Goal: Information Seeking & Learning: Learn about a topic

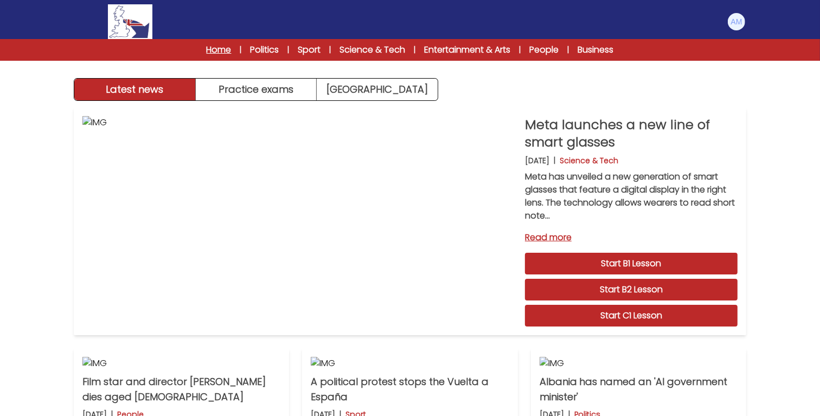
click at [224, 49] on link "Home" at bounding box center [219, 49] width 25 height 13
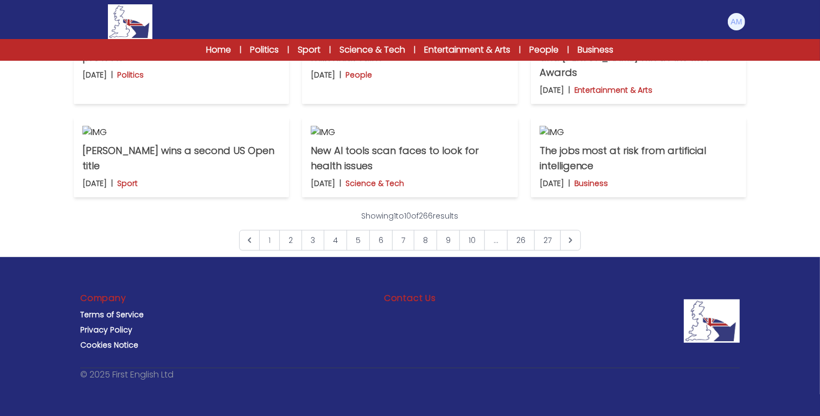
scroll to position [854, 0]
click at [476, 243] on link "10" at bounding box center [473, 240] width 26 height 21
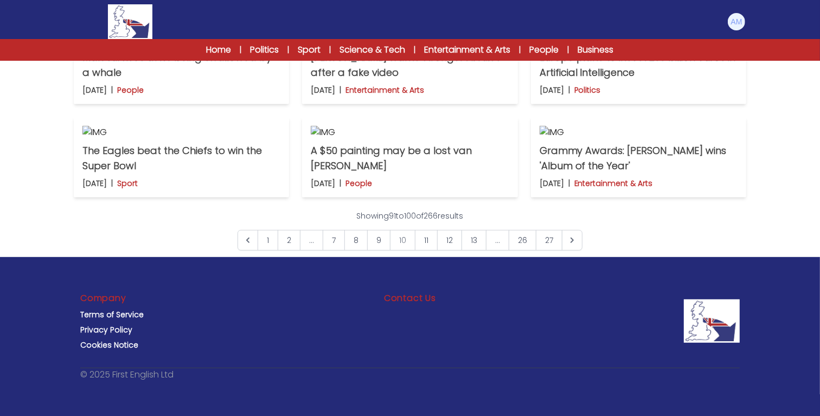
scroll to position [704, 0]
click at [460, 174] on p "A $50 painting may be a lost van Gogh" at bounding box center [410, 158] width 198 height 30
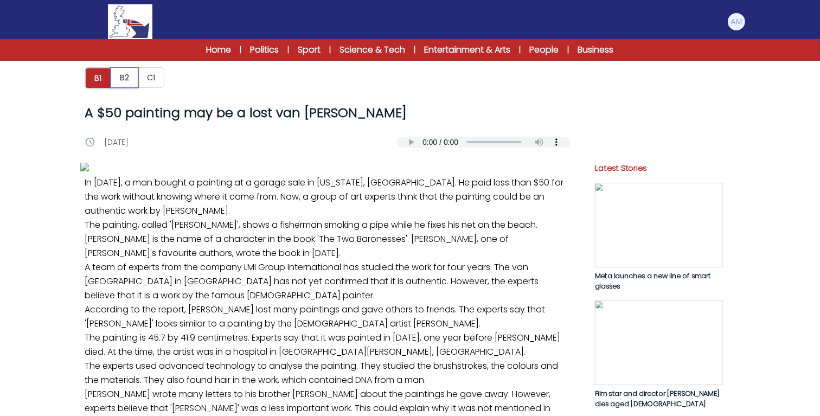
click at [128, 71] on button "B2" at bounding box center [125, 77] width 28 height 21
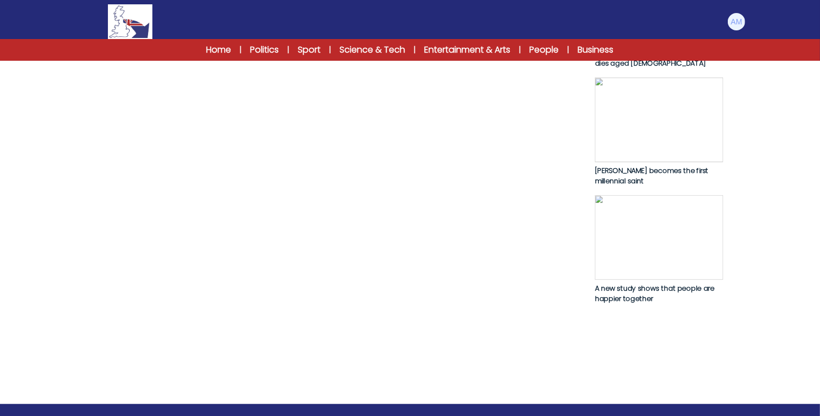
scroll to position [606, 0]
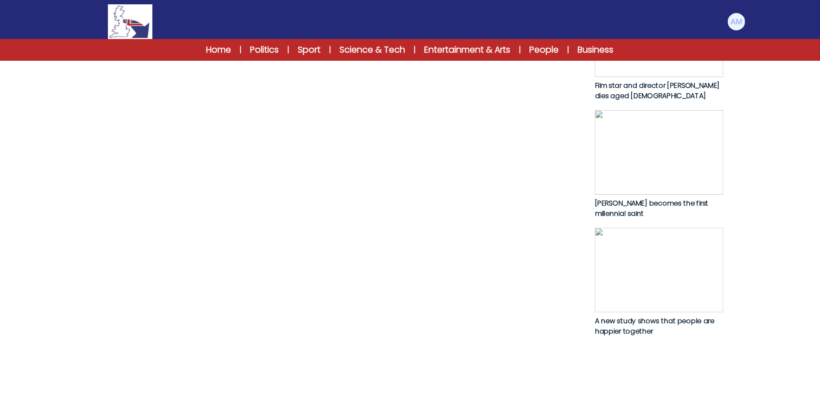
scroll to position [609, 0]
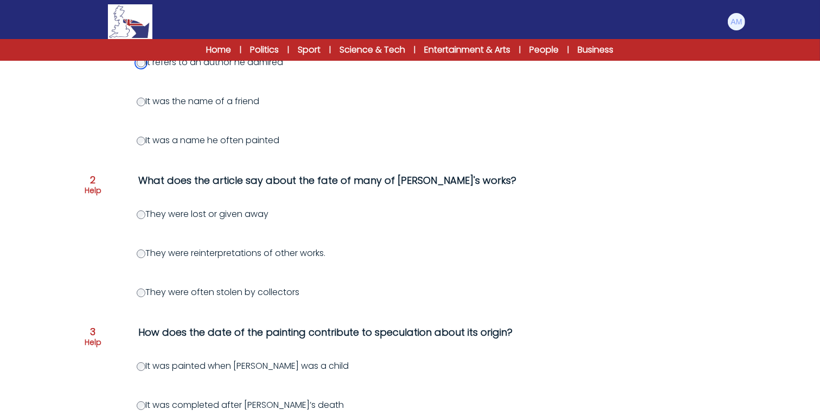
scroll to position [205, 0]
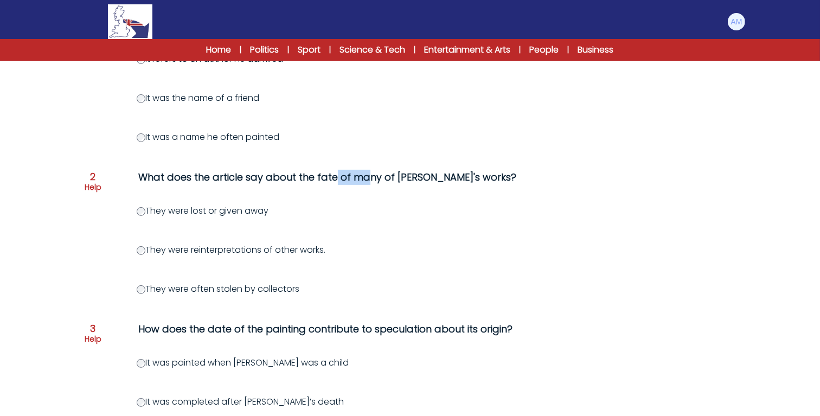
drag, startPoint x: 252, startPoint y: 177, endPoint x: 284, endPoint y: 182, distance: 32.9
click at [284, 182] on div "What does the article say about the fate of many of [PERSON_NAME]'s works?" at bounding box center [358, 177] width 441 height 15
click at [302, 177] on div "What does the article say about the fate of many of [PERSON_NAME]'s works?" at bounding box center [358, 177] width 441 height 15
click at [188, 205] on label "They were lost or given away" at bounding box center [203, 211] width 132 height 12
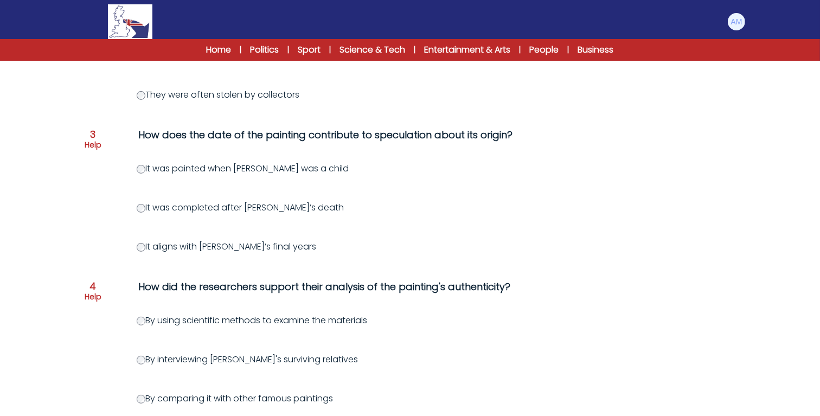
scroll to position [400, 0]
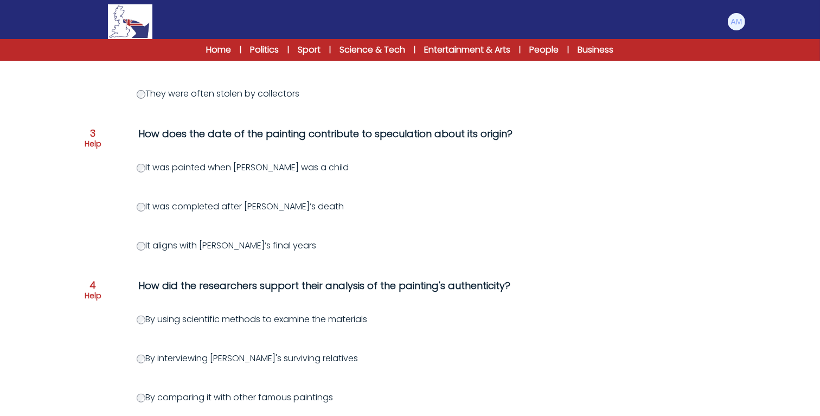
click at [157, 241] on label "It aligns with [PERSON_NAME]’s final years" at bounding box center [227, 245] width 180 height 12
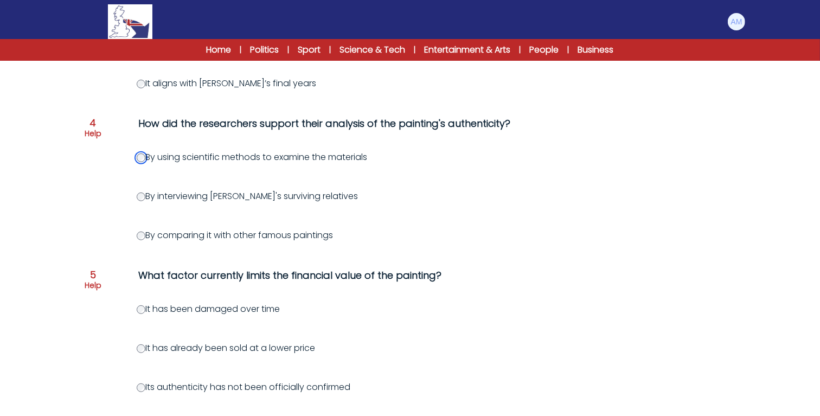
scroll to position [654, 0]
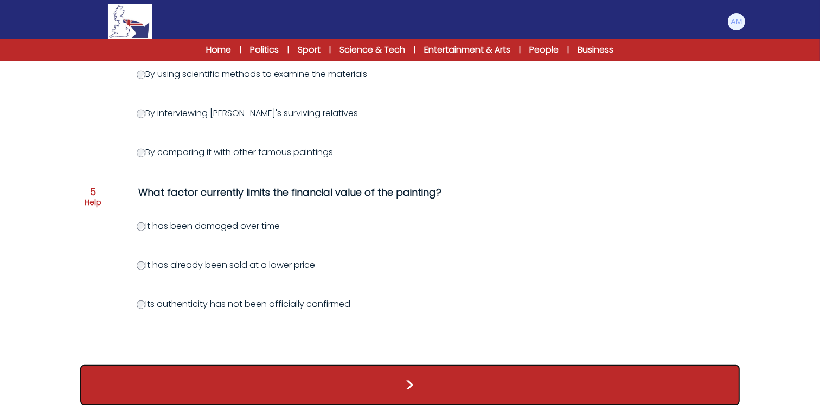
click at [194, 383] on button ">" at bounding box center [410, 385] width 660 height 40
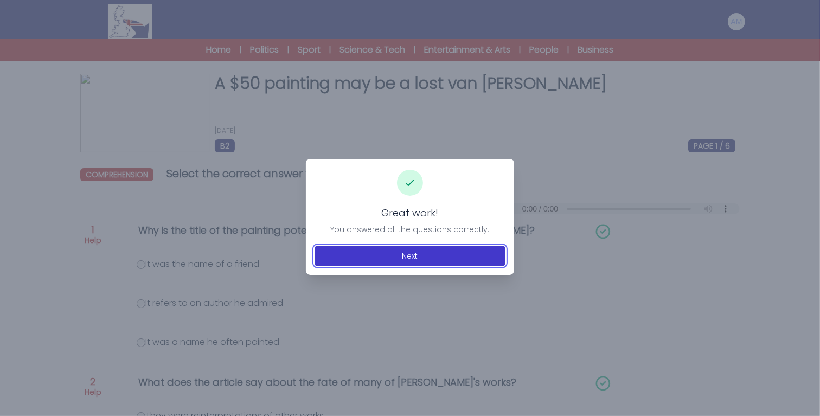
click at [333, 256] on button "Next" at bounding box center [410, 256] width 191 height 21
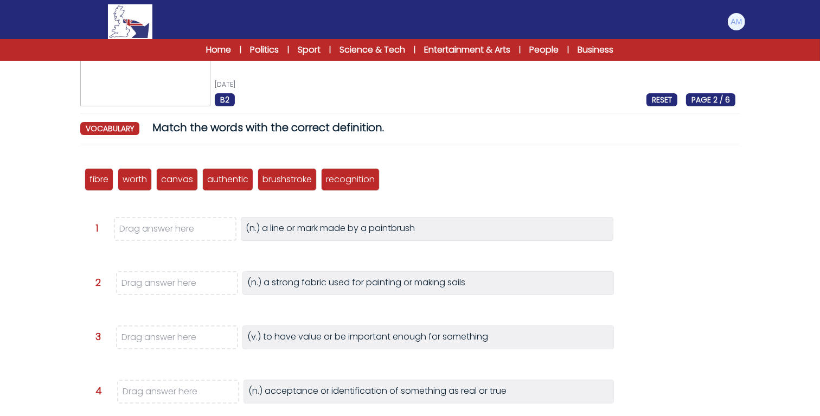
scroll to position [47, 0]
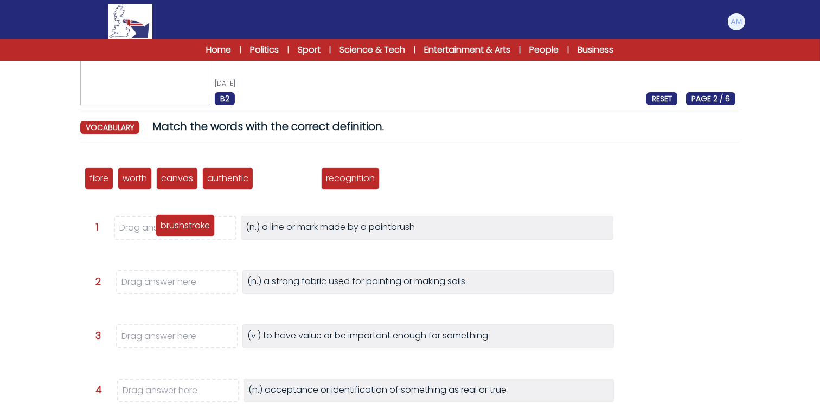
drag, startPoint x: 277, startPoint y: 177, endPoint x: 175, endPoint y: 224, distance: 112.4
click at [175, 224] on p "brushstroke" at bounding box center [185, 225] width 49 height 13
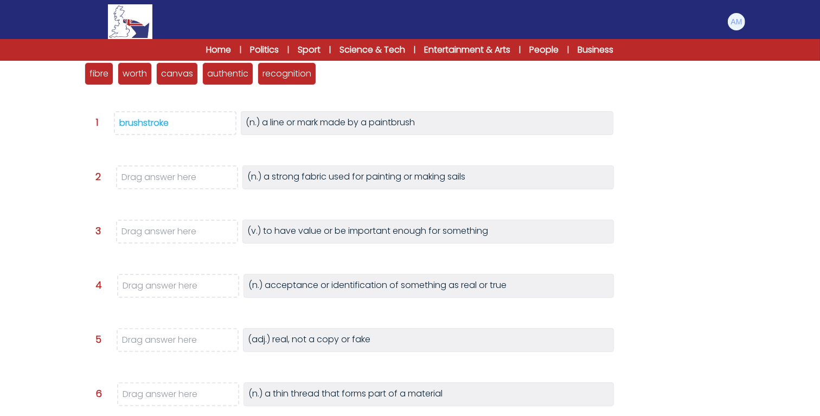
scroll to position [154, 0]
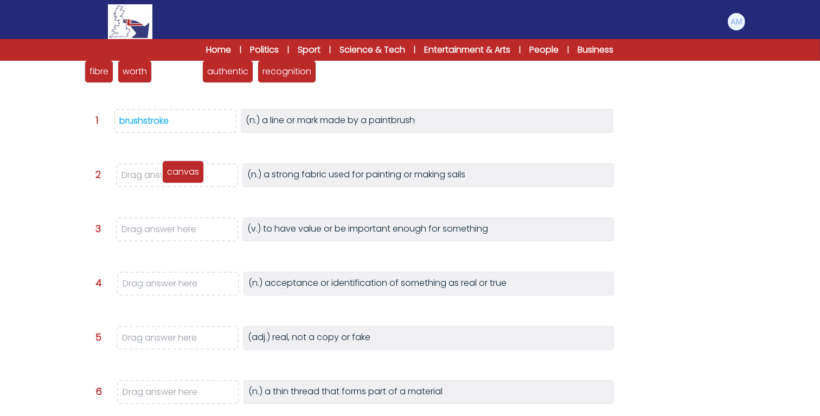
drag, startPoint x: 176, startPoint y: 69, endPoint x: 182, endPoint y: 170, distance: 101.1
click at [182, 170] on p "canvas" at bounding box center [183, 172] width 32 height 13
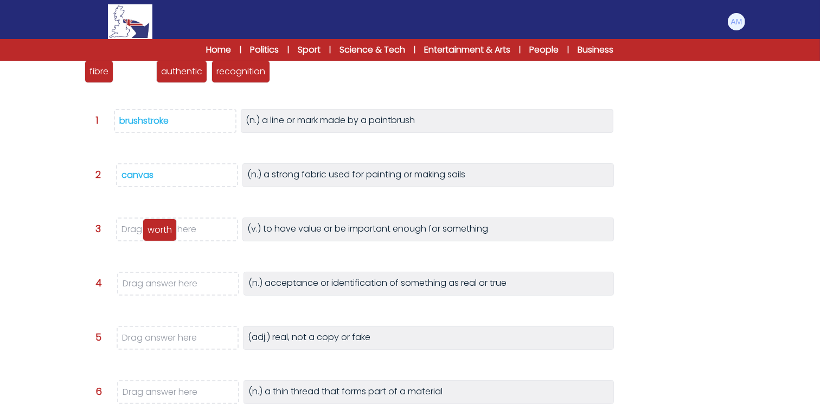
drag, startPoint x: 138, startPoint y: 68, endPoint x: 163, endPoint y: 226, distance: 160.4
click at [163, 226] on p "worth" at bounding box center [160, 230] width 24 height 13
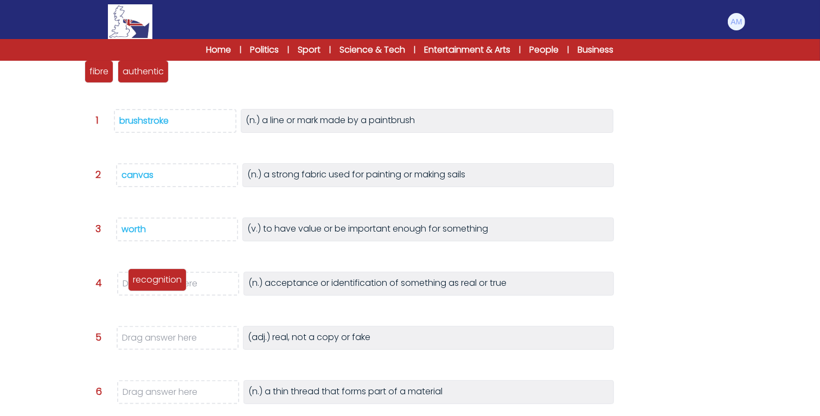
drag, startPoint x: 190, startPoint y: 68, endPoint x: 145, endPoint y: 277, distance: 213.7
click at [145, 277] on p "recognition" at bounding box center [157, 279] width 49 height 13
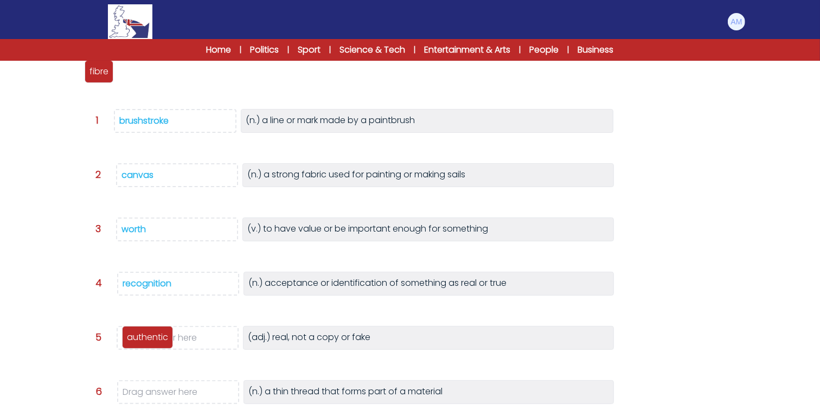
drag, startPoint x: 139, startPoint y: 74, endPoint x: 143, endPoint y: 340, distance: 265.9
click at [143, 340] on p "authentic" at bounding box center [147, 337] width 41 height 13
drag, startPoint x: 98, startPoint y: 79, endPoint x: 127, endPoint y: 400, distance: 322.0
click at [127, 400] on div "fibre" at bounding box center [128, 392] width 29 height 23
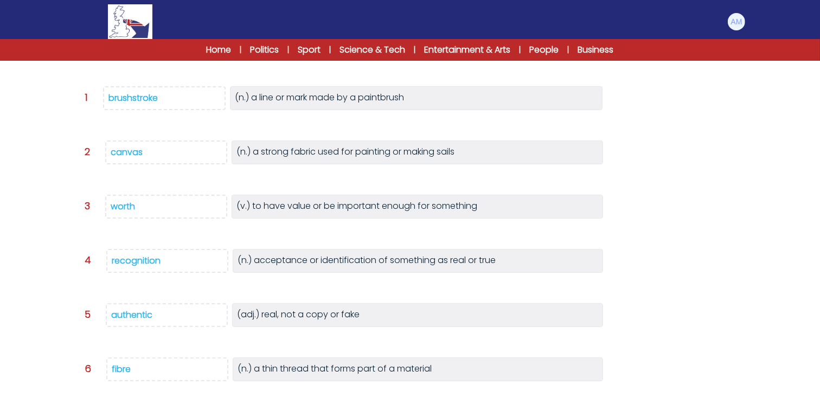
scroll to position [232, 0]
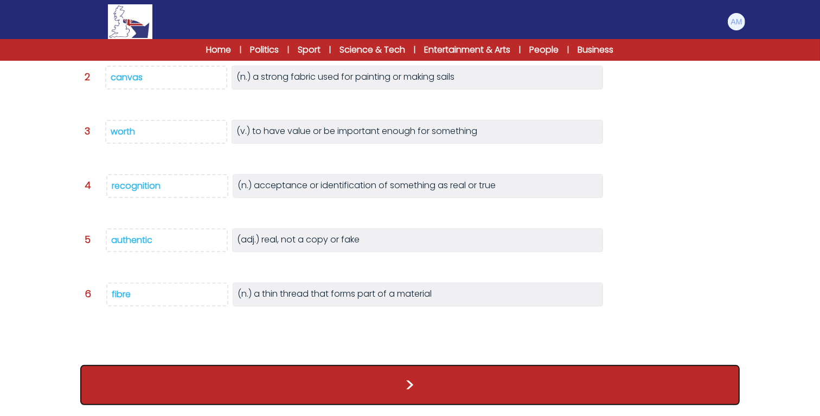
click at [180, 377] on button ">" at bounding box center [410, 385] width 660 height 40
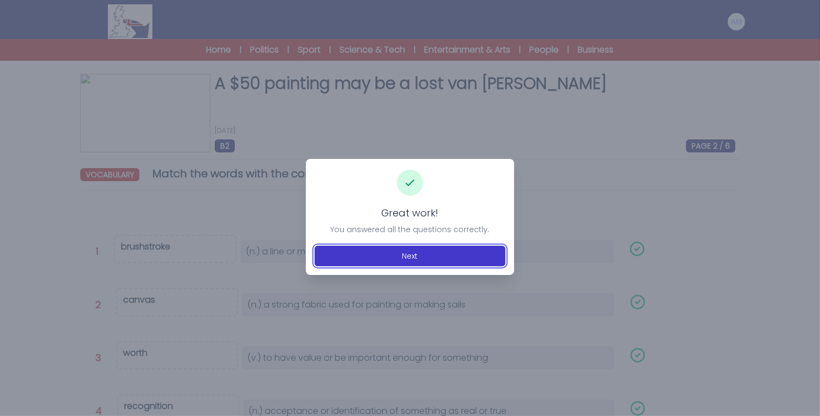
click at [348, 260] on button "Next" at bounding box center [410, 256] width 191 height 21
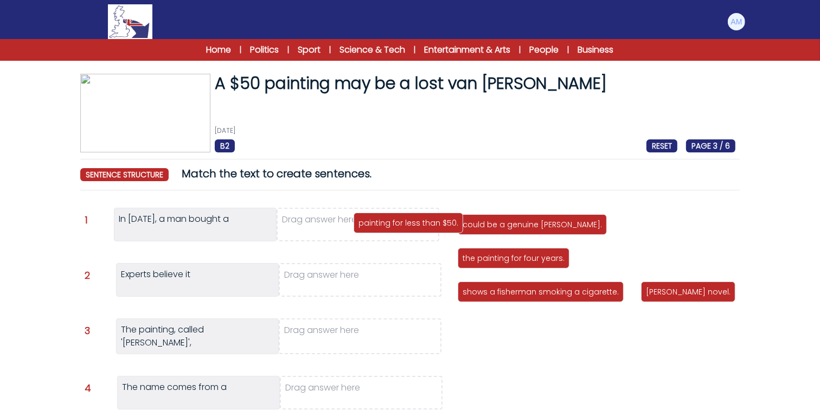
drag, startPoint x: 670, startPoint y: 226, endPoint x: 393, endPoint y: 226, distance: 277.3
click at [393, 226] on p "painting for less than $50." at bounding box center [409, 223] width 100 height 11
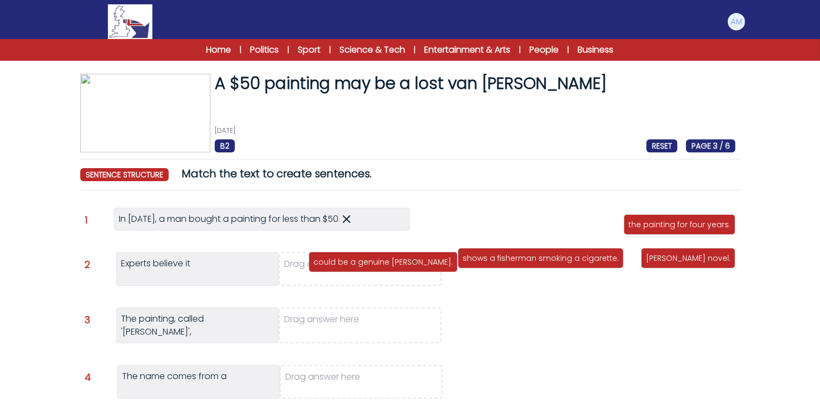
drag, startPoint x: 497, startPoint y: 227, endPoint x: 339, endPoint y: 262, distance: 161.1
click at [339, 262] on p "could be a genuine [PERSON_NAME]." at bounding box center [383, 262] width 139 height 11
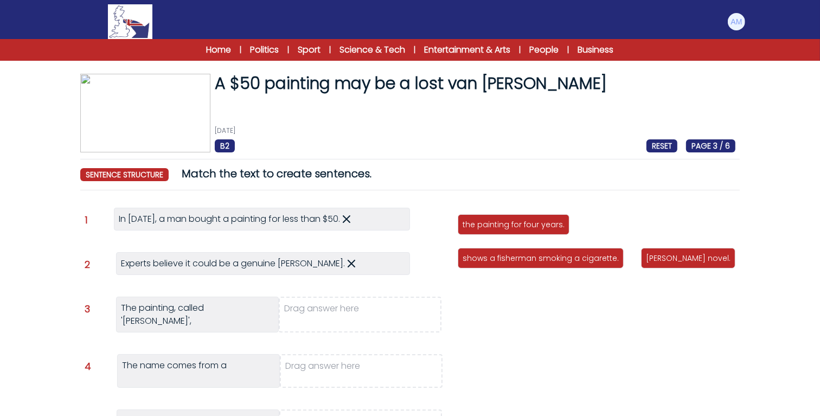
click at [646, 263] on p "[PERSON_NAME] novel." at bounding box center [688, 258] width 85 height 11
click at [610, 253] on p "shows a fisherman smoking a cigarette." at bounding box center [541, 258] width 156 height 11
click at [607, 248] on div "shows a fisherman smoking a cigarette." at bounding box center [541, 258] width 166 height 21
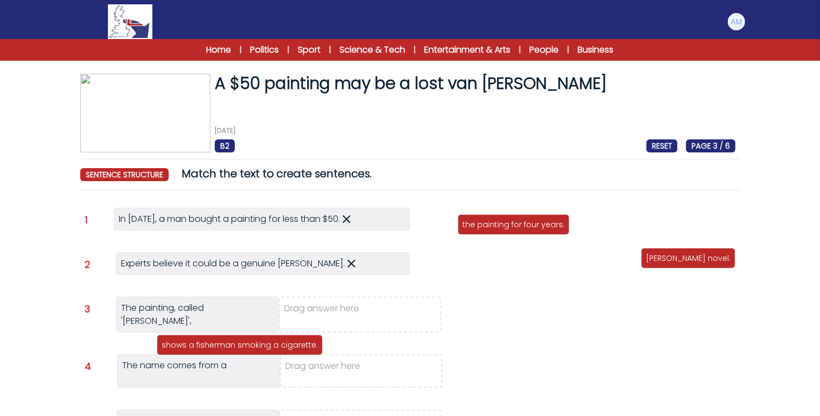
drag, startPoint x: 607, startPoint y: 232, endPoint x: 304, endPoint y: 319, distance: 314.5
click at [304, 335] on div "shows a fisherman smoking a cigarette." at bounding box center [240, 345] width 166 height 21
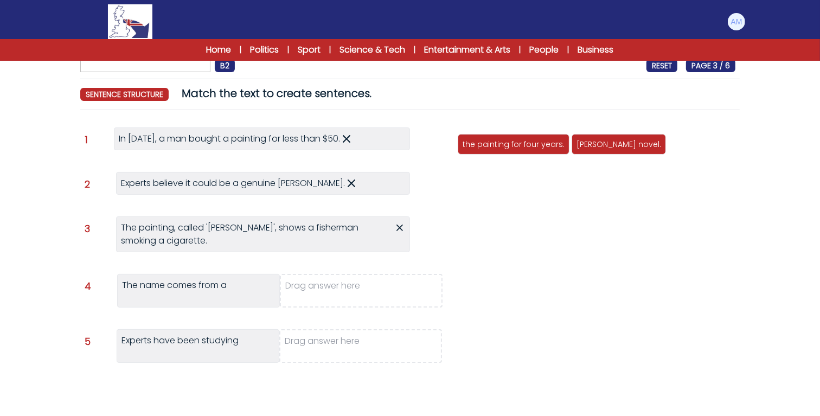
scroll to position [82, 0]
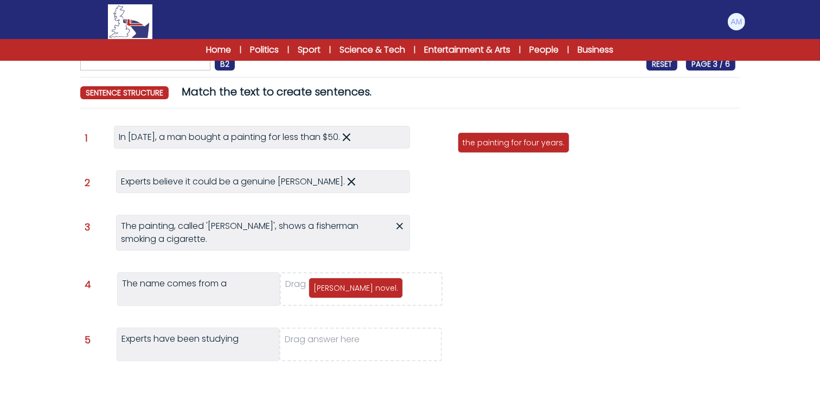
drag, startPoint x: 630, startPoint y: 140, endPoint x: 367, endPoint y: 286, distance: 300.9
click at [367, 286] on p "Hans Christian Andersen novel." at bounding box center [356, 288] width 85 height 11
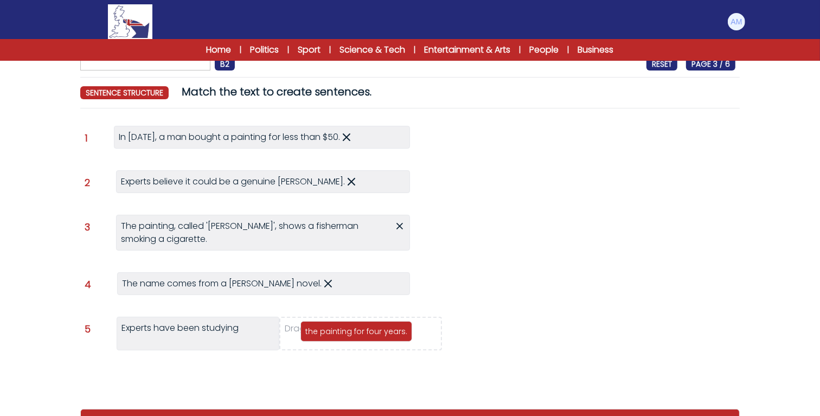
drag, startPoint x: 515, startPoint y: 145, endPoint x: 358, endPoint y: 334, distance: 245.8
click at [358, 334] on p "the painting for four years." at bounding box center [356, 331] width 102 height 11
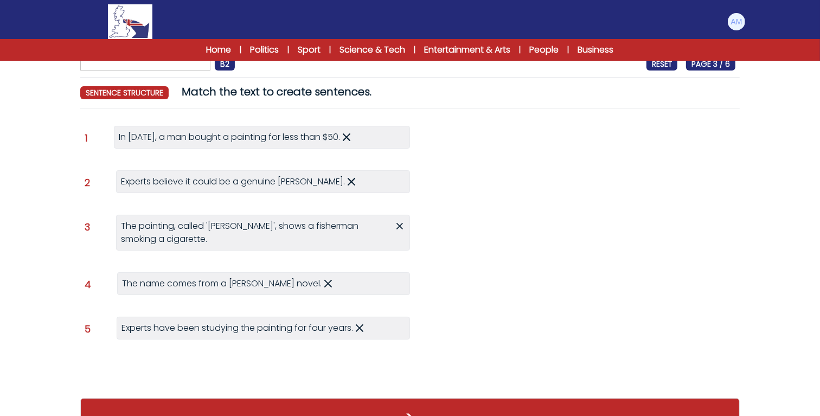
scroll to position [116, 0]
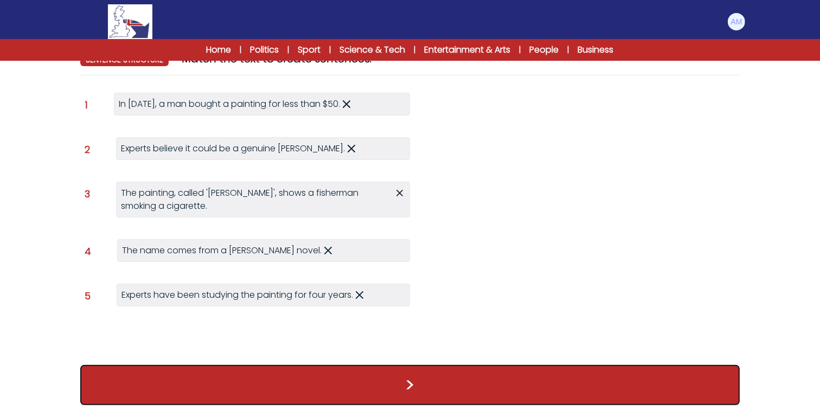
click at [375, 386] on button ">" at bounding box center [410, 385] width 660 height 40
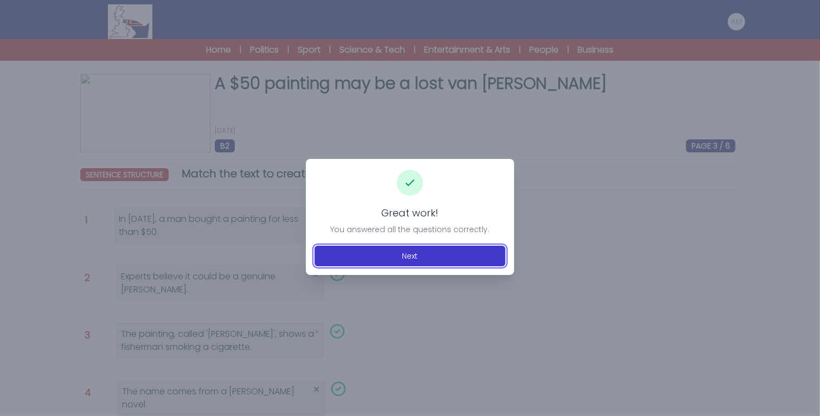
click at [418, 253] on button "Next" at bounding box center [410, 256] width 191 height 21
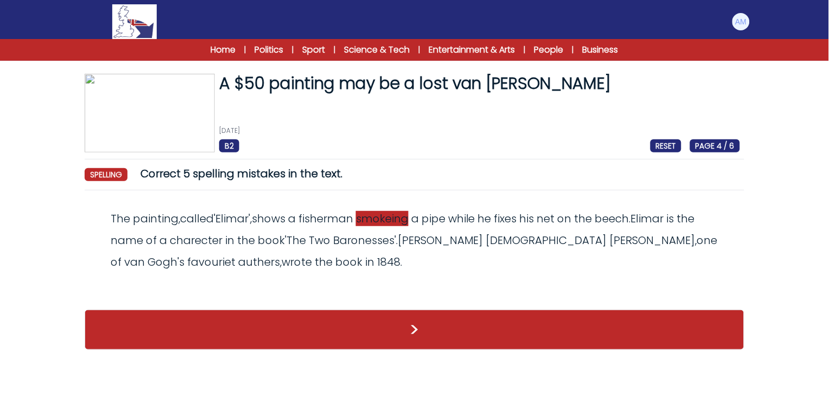
click at [384, 218] on span "smokeing" at bounding box center [382, 218] width 53 height 15
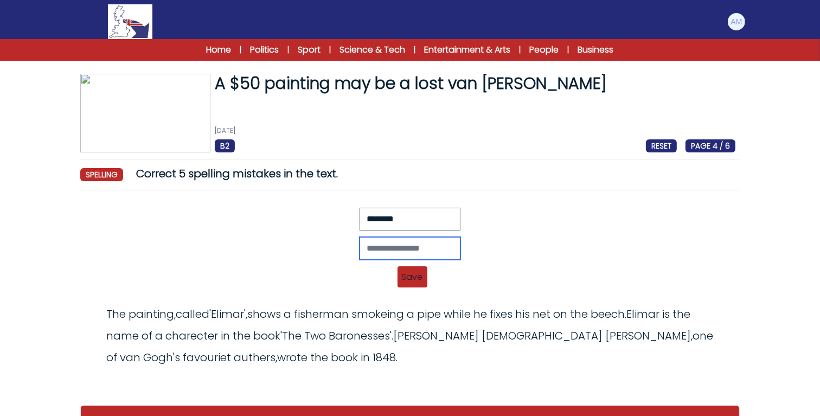
click at [360, 257] on input "text" at bounding box center [410, 248] width 101 height 23
type input "*******"
click at [422, 273] on span "Save" at bounding box center [413, 276] width 30 height 21
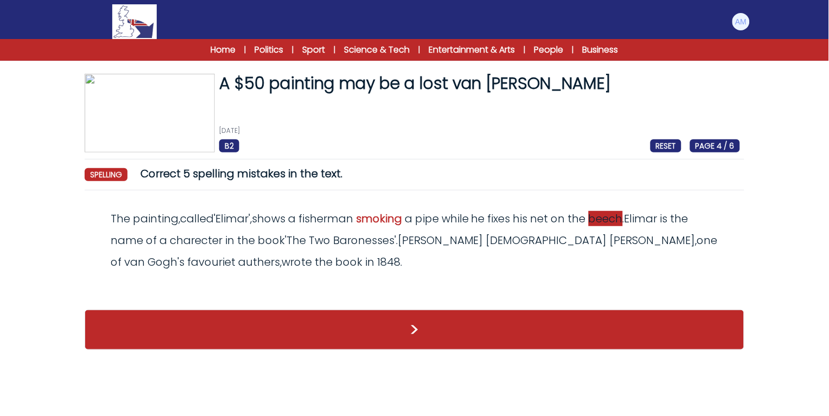
click at [610, 213] on span "beech" at bounding box center [606, 218] width 34 height 15
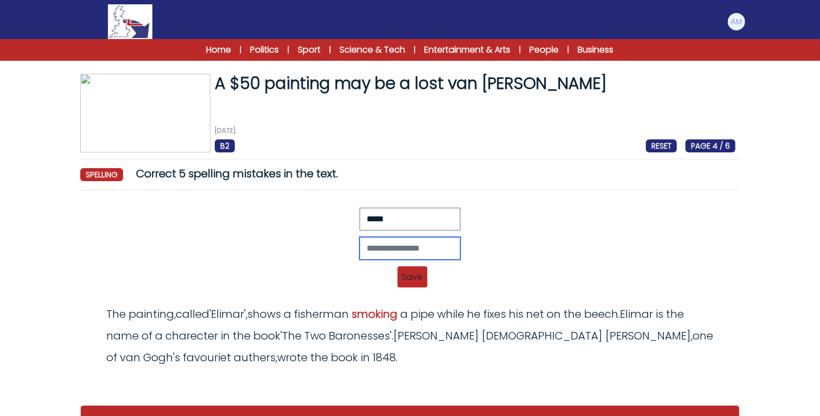
click at [443, 252] on input "text" at bounding box center [410, 248] width 101 height 23
type input "*****"
click at [418, 277] on span "Save" at bounding box center [413, 276] width 30 height 21
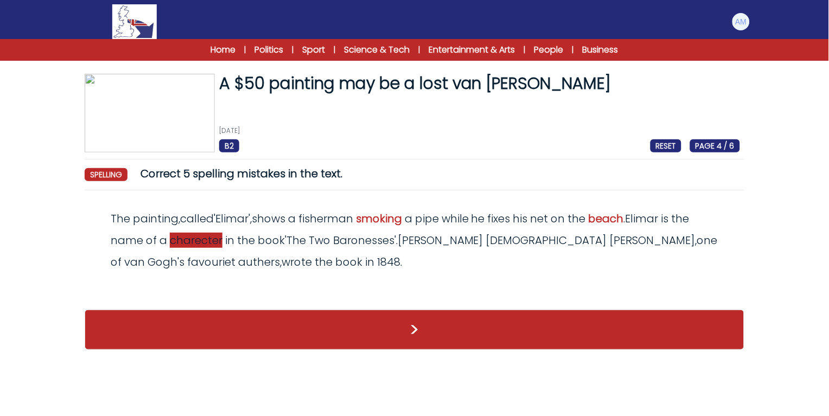
click at [190, 244] on span "charecter" at bounding box center [196, 240] width 53 height 15
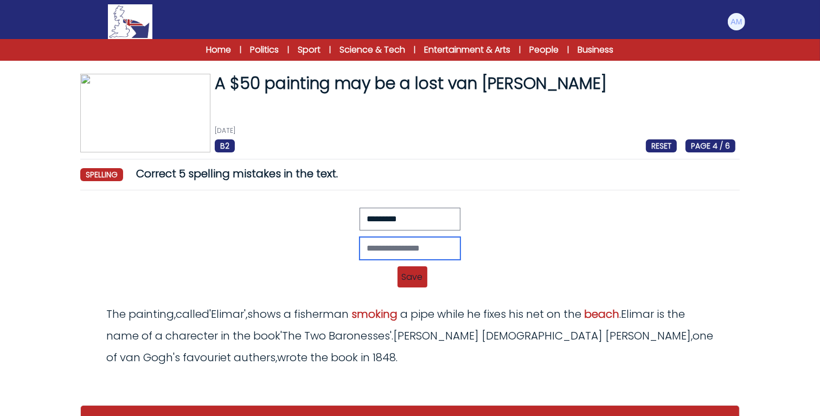
click at [360, 245] on input "text" at bounding box center [410, 248] width 101 height 23
type input "*********"
click at [413, 269] on span "Save" at bounding box center [413, 276] width 30 height 21
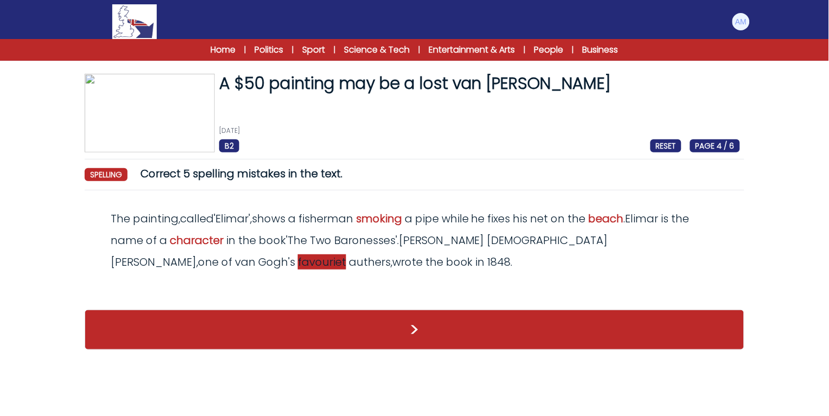
click at [346, 254] on span "favouriet" at bounding box center [322, 261] width 48 height 15
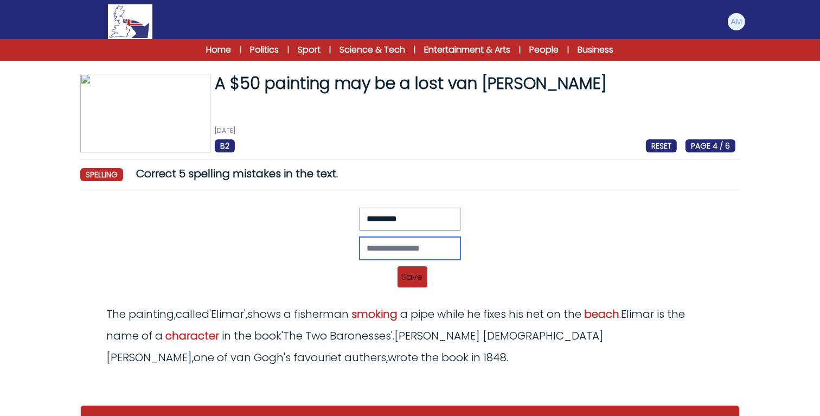
click at [416, 253] on input "text" at bounding box center [410, 248] width 101 height 23
type input "*********"
click at [420, 276] on span "Save" at bounding box center [413, 276] width 30 height 21
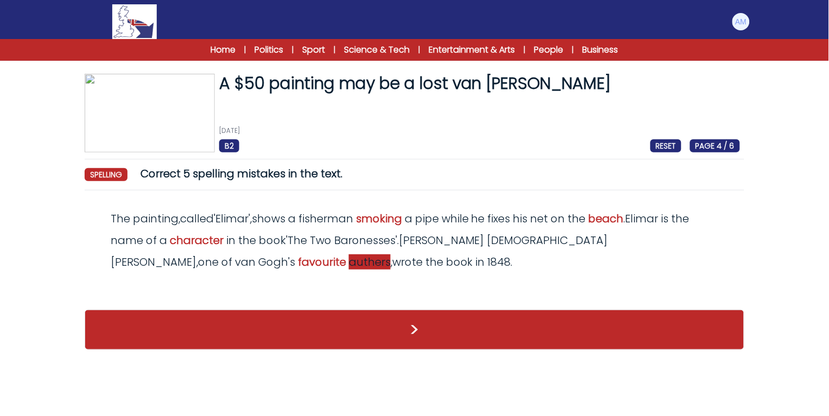
click at [349, 264] on span "authers" at bounding box center [370, 261] width 42 height 15
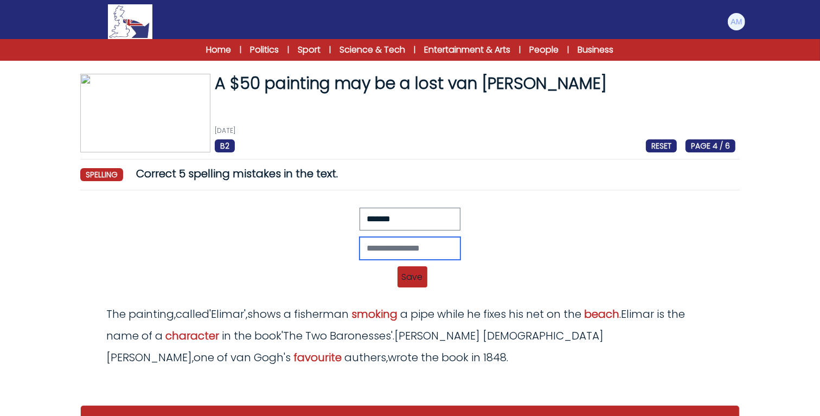
click at [360, 257] on input "text" at bounding box center [410, 248] width 101 height 23
click at [360, 250] on input "********" at bounding box center [410, 248] width 101 height 23
click at [365, 274] on div "Revert Save The painting, called 'Elimar', shows a fisherman smokeing a pipe wh…" at bounding box center [410, 277] width 651 height 13
click at [371, 242] on input "*******" at bounding box center [410, 248] width 101 height 23
click at [360, 248] on input "*******" at bounding box center [410, 248] width 101 height 23
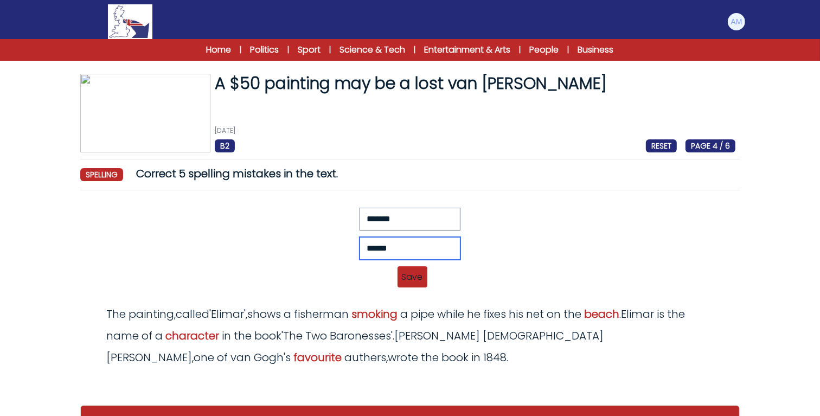
type input "*******"
click at [371, 253] on input "*******" at bounding box center [410, 248] width 101 height 23
click at [360, 250] on input "*******" at bounding box center [410, 248] width 101 height 23
drag, startPoint x: 364, startPoint y: 249, endPoint x: 297, endPoint y: 243, distance: 66.5
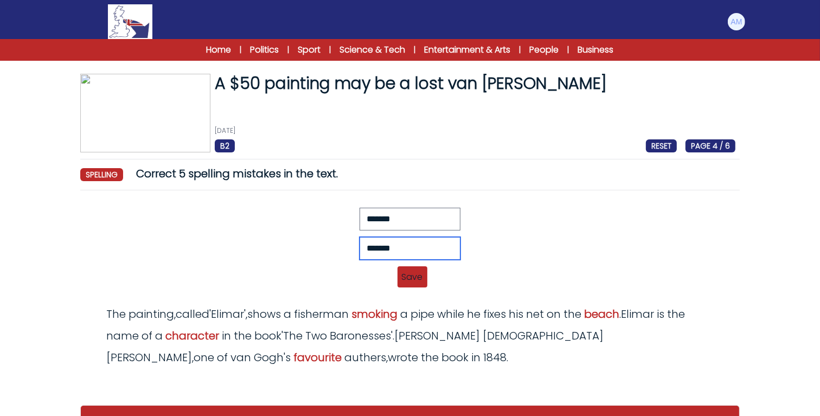
click at [297, 243] on div "*******" at bounding box center [410, 248] width 651 height 23
click at [421, 279] on span "Save" at bounding box center [413, 276] width 30 height 21
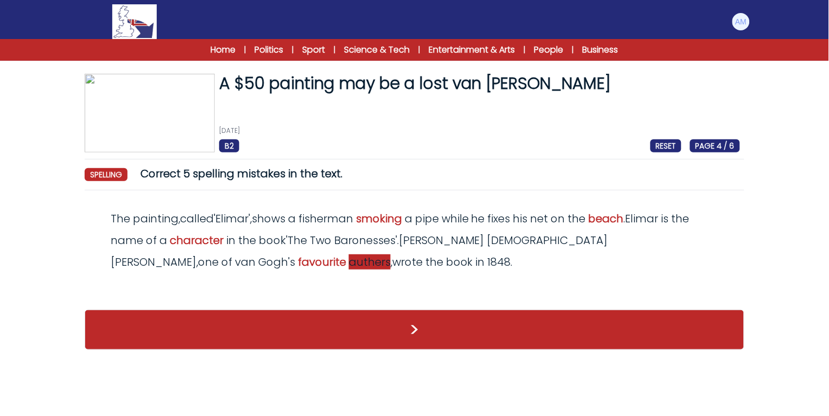
click at [349, 261] on span "authers" at bounding box center [370, 261] width 42 height 15
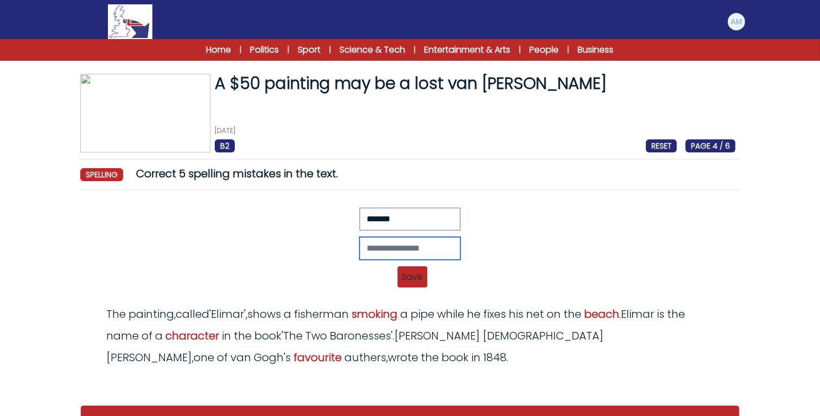
click at [360, 247] on input "text" at bounding box center [410, 248] width 101 height 23
click at [361, 250] on input "*****" at bounding box center [410, 248] width 101 height 23
type input "*******"
click at [405, 274] on span "Save" at bounding box center [413, 276] width 30 height 21
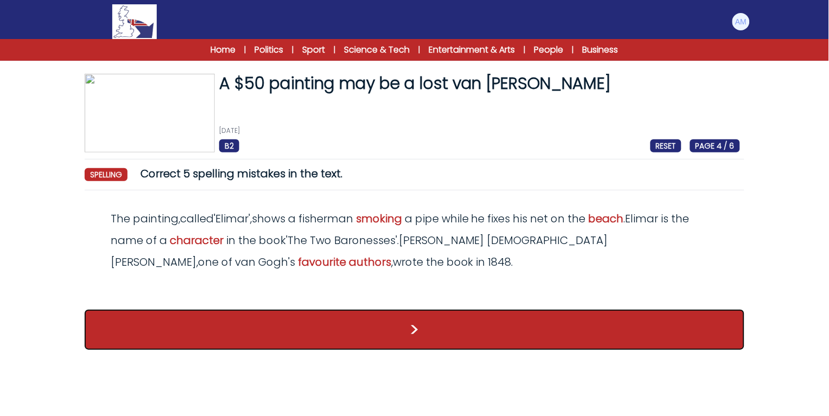
click at [296, 324] on button ">" at bounding box center [415, 330] width 660 height 40
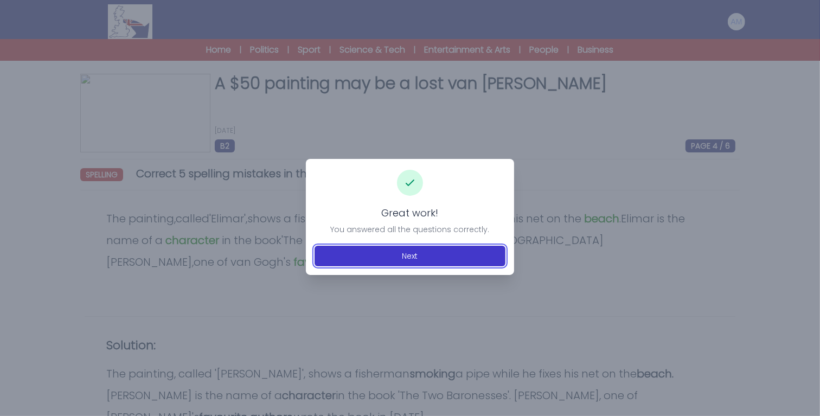
click at [351, 262] on button "Next" at bounding box center [410, 256] width 191 height 21
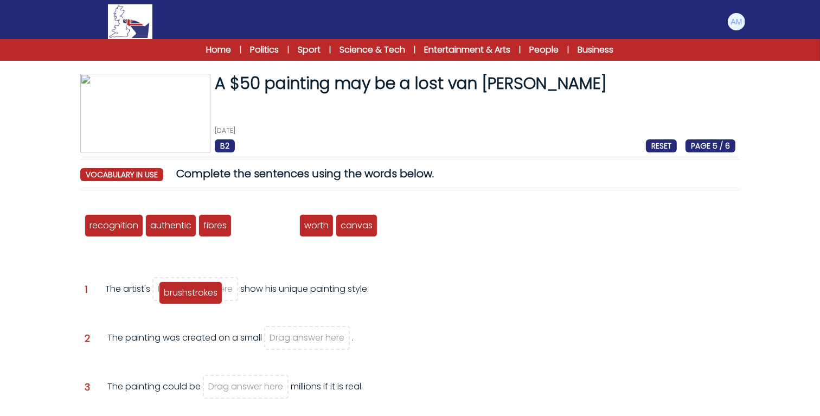
drag, startPoint x: 268, startPoint y: 224, endPoint x: 192, endPoint y: 292, distance: 101.4
click at [192, 292] on span "brushstrokes" at bounding box center [191, 293] width 54 height 12
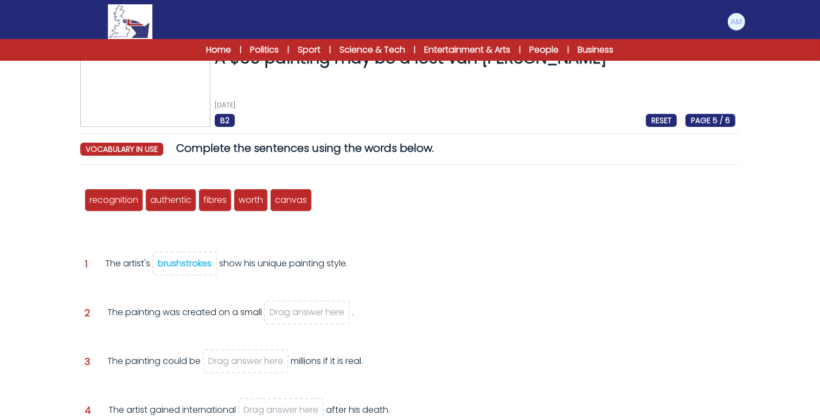
scroll to position [29, 0]
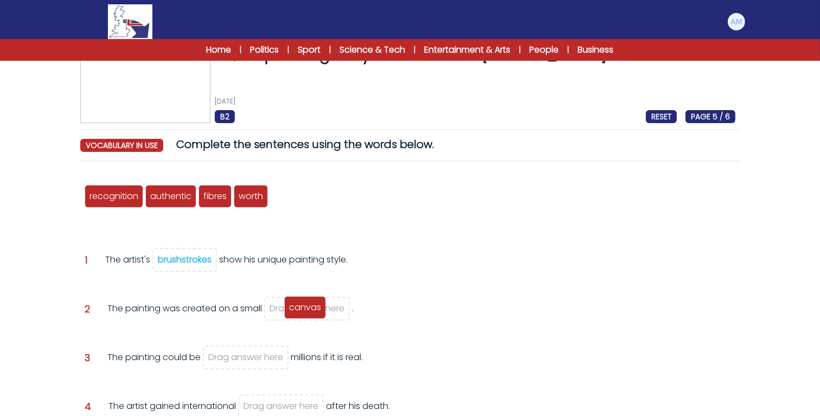
drag, startPoint x: 300, startPoint y: 198, endPoint x: 314, endPoint y: 308, distance: 111.1
click at [314, 308] on span "canvas" at bounding box center [305, 307] width 32 height 12
drag, startPoint x: 250, startPoint y: 197, endPoint x: 242, endPoint y: 355, distance: 158.6
click at [242, 355] on span "worth" at bounding box center [243, 355] width 24 height 12
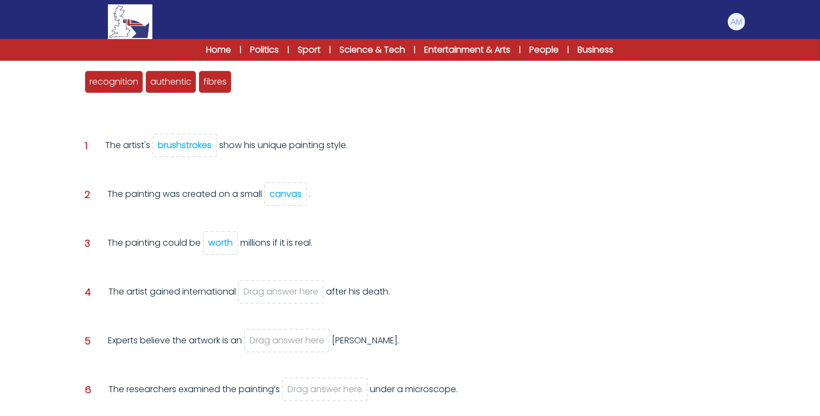
scroll to position [155, 0]
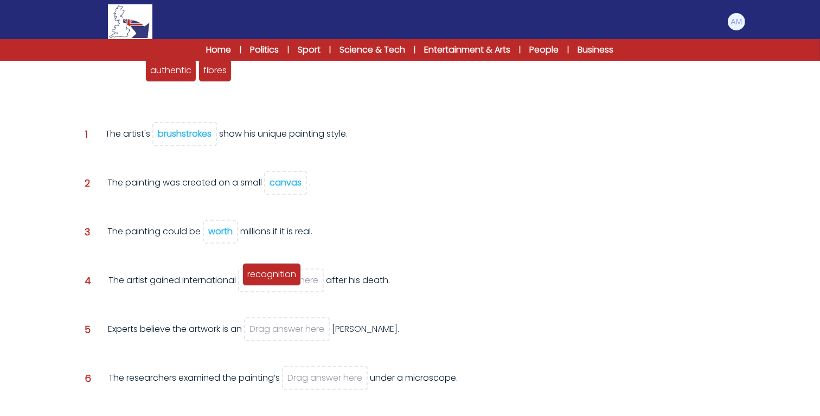
drag, startPoint x: 115, startPoint y: 73, endPoint x: 273, endPoint y: 278, distance: 258.4
click at [273, 278] on span "recognition" at bounding box center [271, 274] width 49 height 12
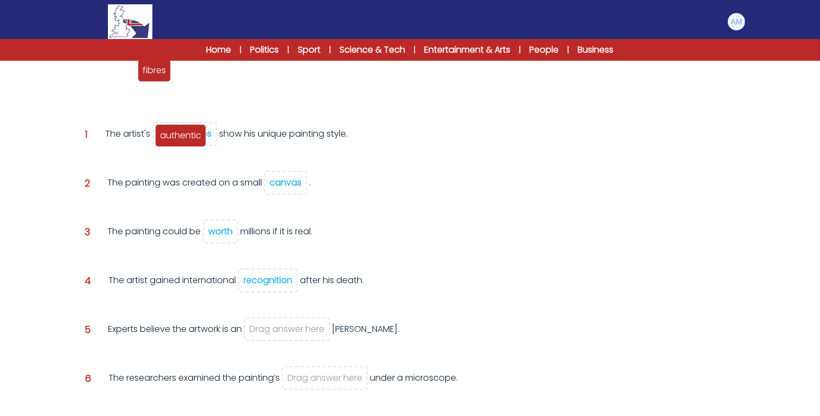
drag, startPoint x: 98, startPoint y: 69, endPoint x: 216, endPoint y: 186, distance: 166.5
click at [201, 142] on span "authentic" at bounding box center [180, 135] width 41 height 12
drag, startPoint x: 107, startPoint y: 68, endPoint x: 185, endPoint y: 232, distance: 181.5
click at [185, 232] on span "authentic" at bounding box center [188, 234] width 41 height 12
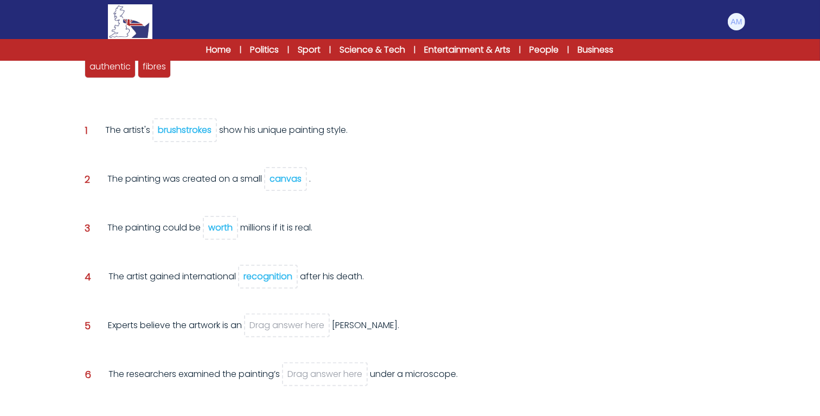
scroll to position [158, 0]
drag, startPoint x: 101, startPoint y: 69, endPoint x: 276, endPoint y: 328, distance: 312.3
click at [276, 328] on span "authentic" at bounding box center [284, 326] width 41 height 12
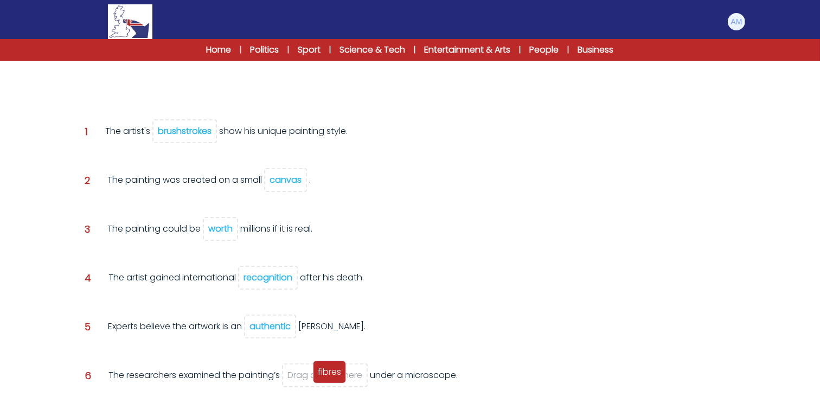
drag, startPoint x: 101, startPoint y: 71, endPoint x: 329, endPoint y: 375, distance: 380.6
click at [329, 375] on span "fibres" at bounding box center [329, 372] width 23 height 12
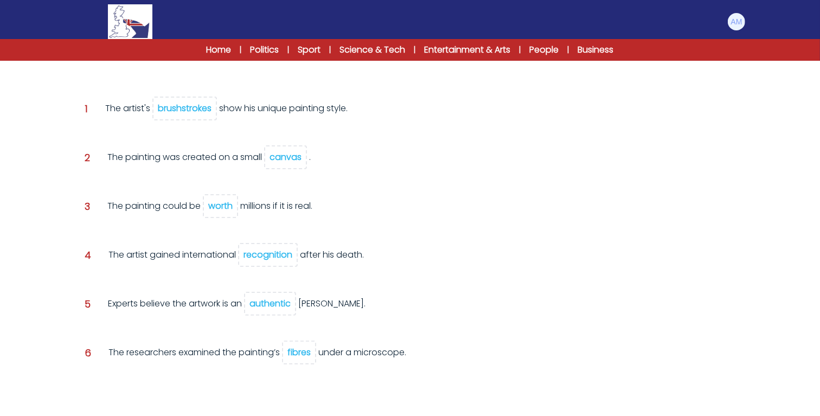
scroll to position [210, 0]
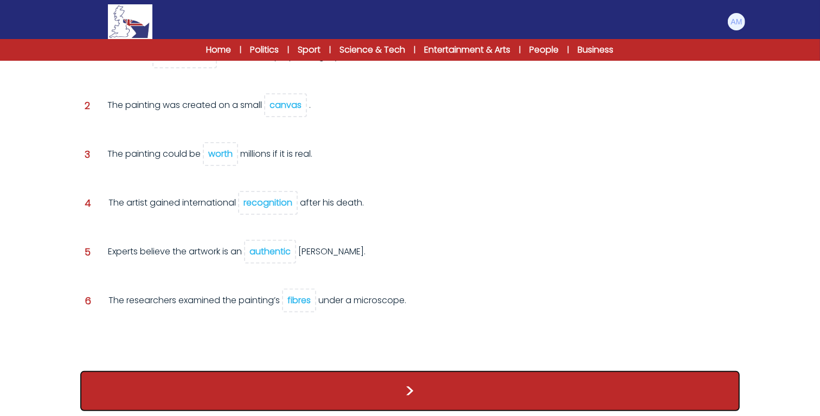
click at [329, 375] on button ">" at bounding box center [410, 391] width 660 height 40
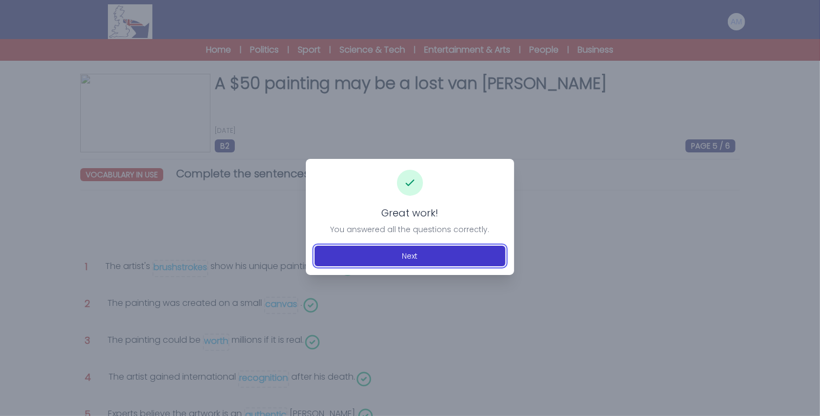
click at [345, 253] on button "Next" at bounding box center [410, 256] width 191 height 21
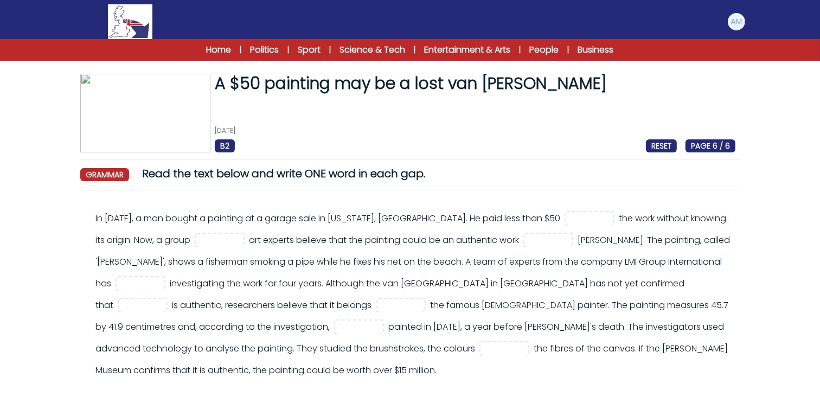
drag, startPoint x: 166, startPoint y: 218, endPoint x: 357, endPoint y: 215, distance: 191.0
click at [357, 215] on div "In [DATE], a man bought a painting at a garage sale in [US_STATE], [GEOGRAPHIC_…" at bounding box center [416, 295] width 640 height 174
click at [384, 216] on div "In [DATE], a man bought a painting at a garage sale in [US_STATE], [GEOGRAPHIC_…" at bounding box center [416, 295] width 640 height 174
drag, startPoint x: 389, startPoint y: 219, endPoint x: 356, endPoint y: 222, distance: 33.3
click at [356, 222] on div "In [DATE], a man bought a painting at a garage sale in [US_STATE], [GEOGRAPHIC_…" at bounding box center [416, 295] width 640 height 174
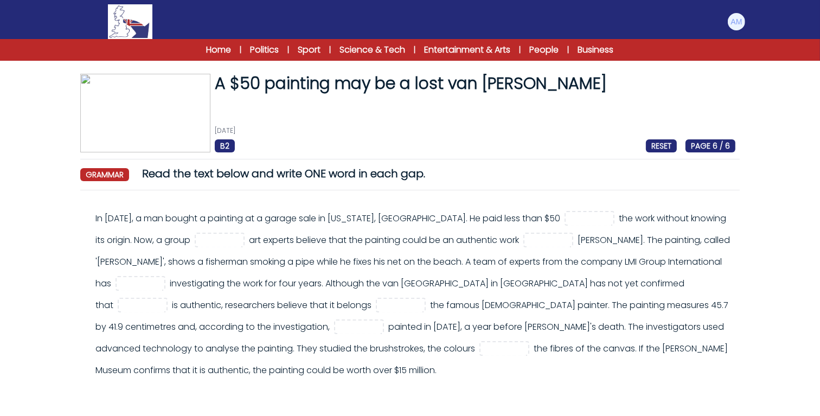
click at [340, 222] on div "In [DATE], a man bought a painting at a garage sale in [US_STATE], [GEOGRAPHIC_…" at bounding box center [416, 295] width 640 height 174
click at [568, 215] on input "text" at bounding box center [589, 219] width 43 height 13
type input "***"
click at [226, 237] on input "text" at bounding box center [219, 240] width 43 height 13
type input "**"
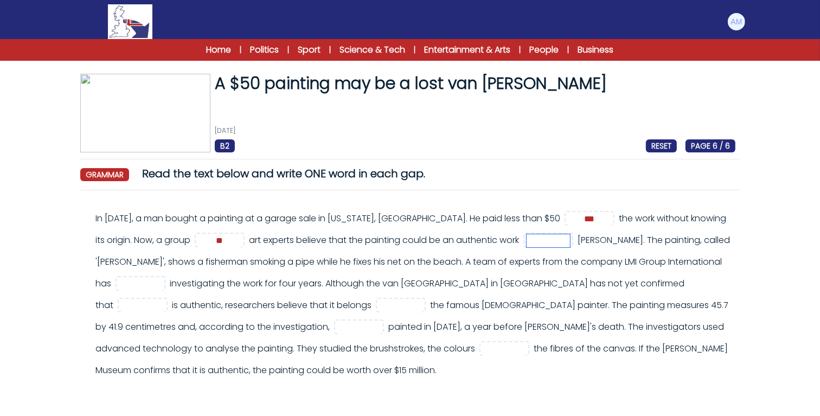
click at [570, 245] on input "text" at bounding box center [548, 240] width 43 height 13
type input "**"
drag, startPoint x: 235, startPoint y: 262, endPoint x: 329, endPoint y: 263, distance: 94.4
click at [329, 263] on div "In 2016, a man bought a painting at a garage sale in Minnesota, USA. He paid le…" at bounding box center [416, 295] width 640 height 174
click at [392, 264] on div "In 2016, a man bought a painting at a garage sale in Minnesota, USA. He paid le…" at bounding box center [416, 295] width 640 height 174
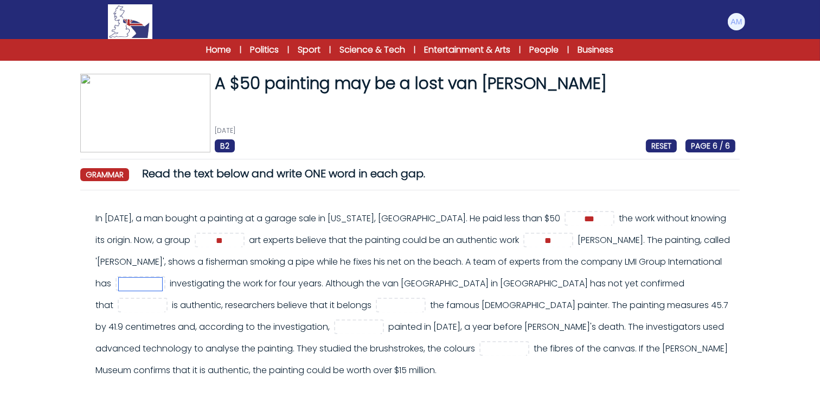
click at [162, 285] on input "text" at bounding box center [140, 284] width 43 height 13
type input "****"
click at [531, 284] on div "In 2016, a man bought a painting at a garage sale in Minnesota, USA. He paid le…" at bounding box center [416, 295] width 640 height 174
click at [164, 302] on input "text" at bounding box center [142, 306] width 43 height 13
type input "**"
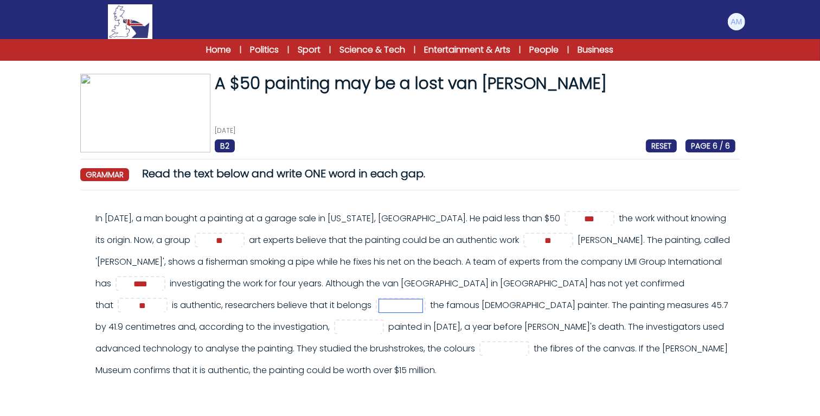
click at [423, 307] on input "text" at bounding box center [400, 306] width 43 height 13
type input "**"
click at [381, 328] on input "text" at bounding box center [359, 327] width 43 height 13
type input "***"
click at [526, 348] on input "text" at bounding box center [504, 349] width 43 height 13
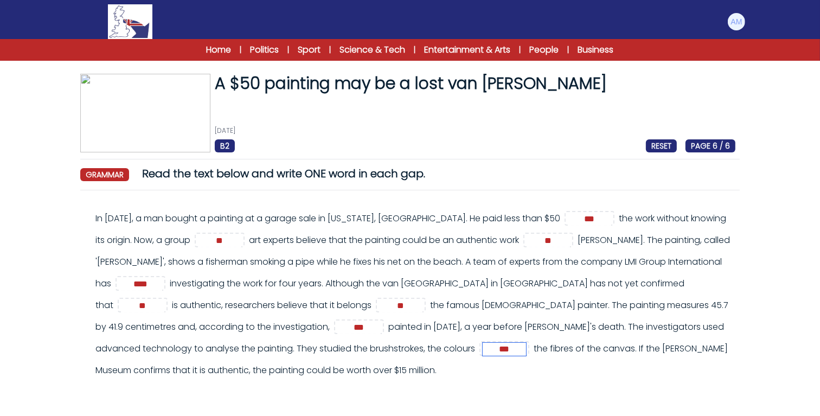
scroll to position [63, 0]
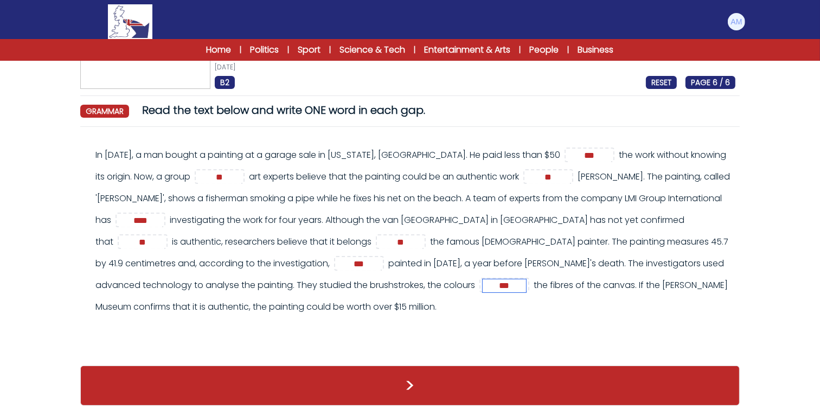
type input "***"
click at [418, 308] on div "In 2016, a man bought a painting at a garage sale in Minnesota, USA. He paid le…" at bounding box center [416, 231] width 640 height 174
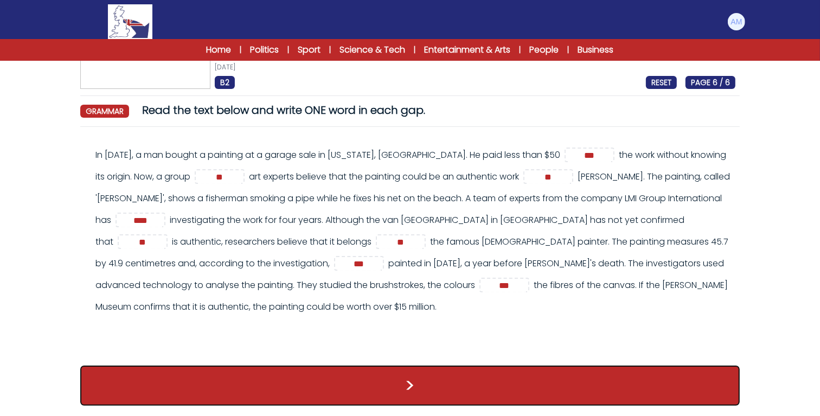
click at [433, 378] on button ">" at bounding box center [410, 386] width 660 height 40
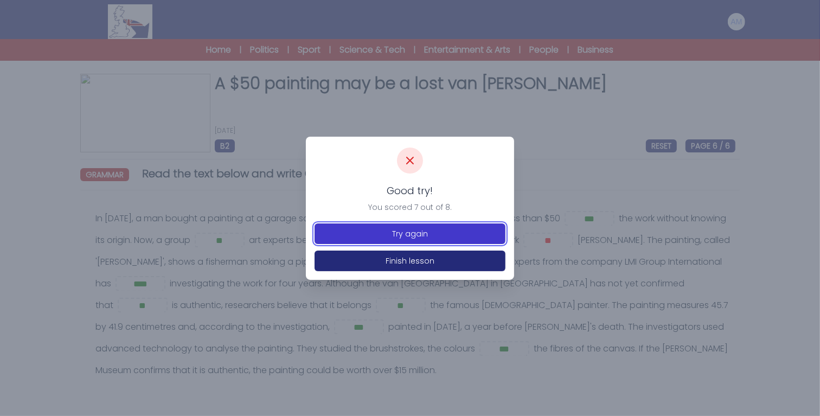
click at [398, 238] on button "Try again" at bounding box center [410, 234] width 191 height 21
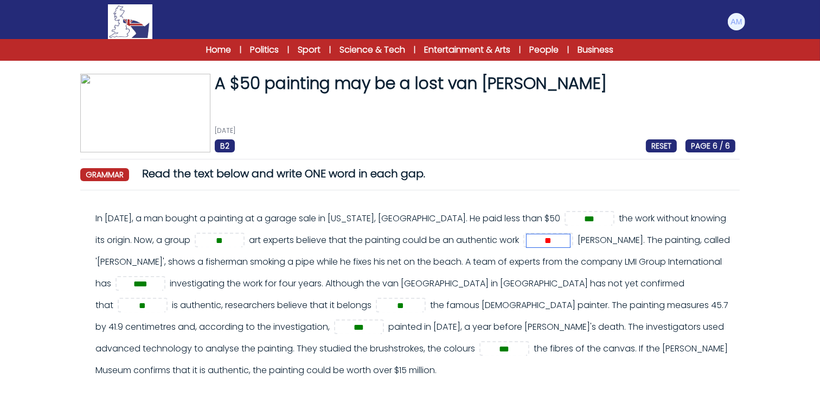
click at [570, 236] on input "**" at bounding box center [548, 240] width 43 height 13
type input "*"
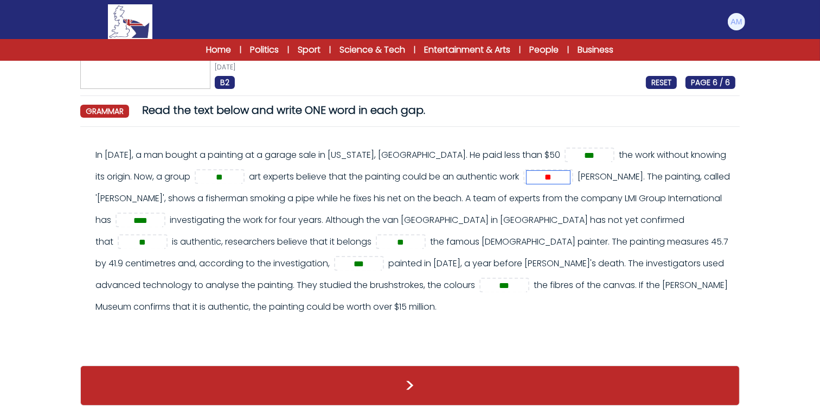
type input "**"
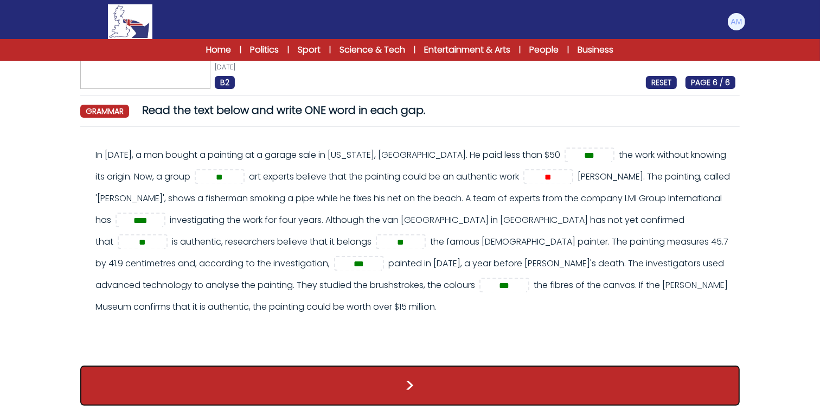
click at [487, 381] on button ">" at bounding box center [410, 386] width 660 height 40
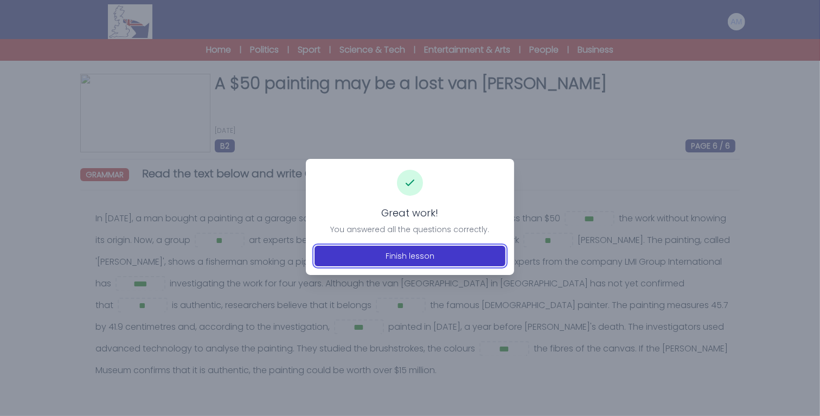
click at [429, 257] on button "Finish lesson" at bounding box center [410, 256] width 191 height 21
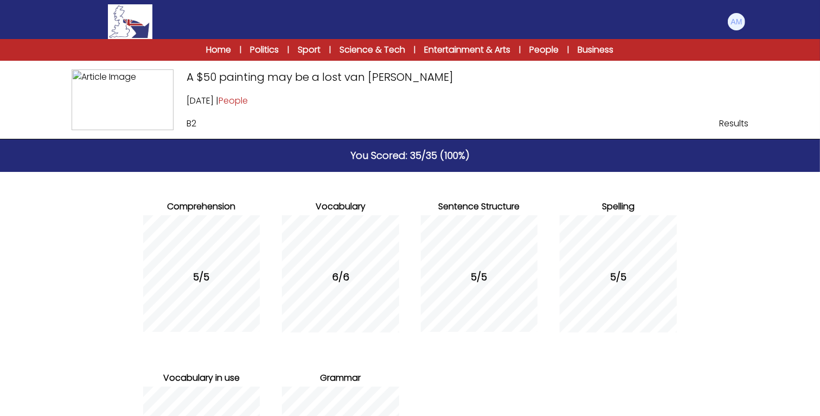
scroll to position [163, 0]
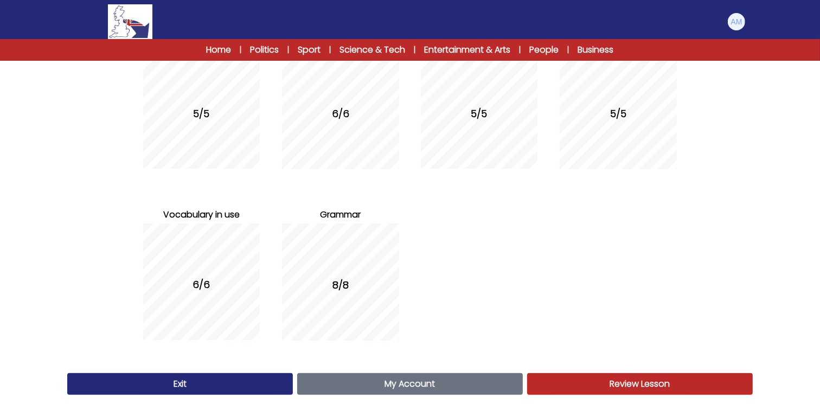
click at [473, 393] on link "My Account Account" at bounding box center [410, 384] width 226 height 22
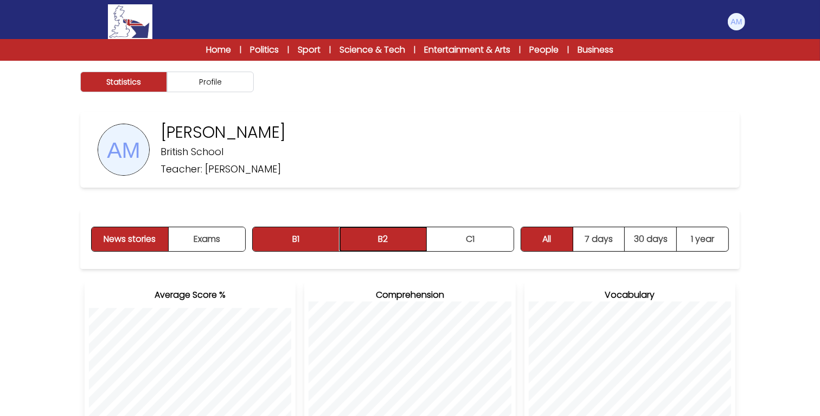
click at [381, 240] on button "B2" at bounding box center [383, 239] width 87 height 24
